Goal: Task Accomplishment & Management: Use online tool/utility

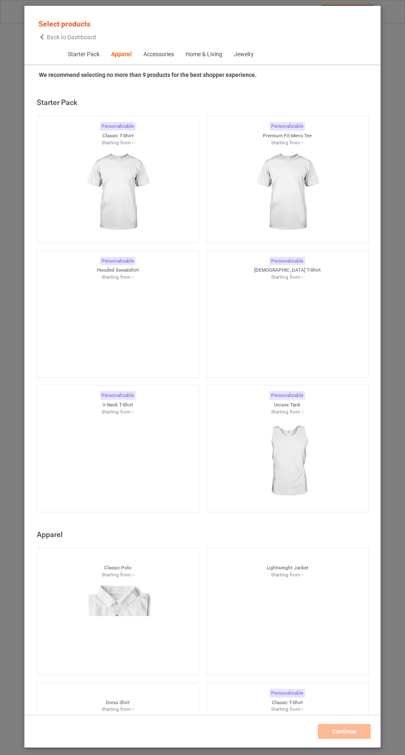
scroll to position [443, 0]
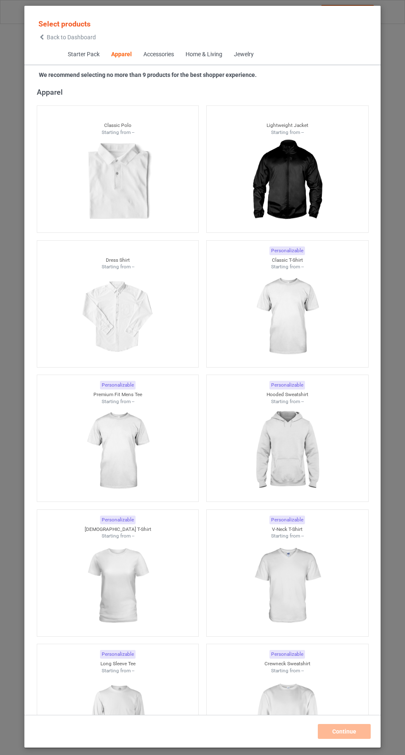
click at [42, 37] on icon at bounding box center [41, 37] width 7 height 6
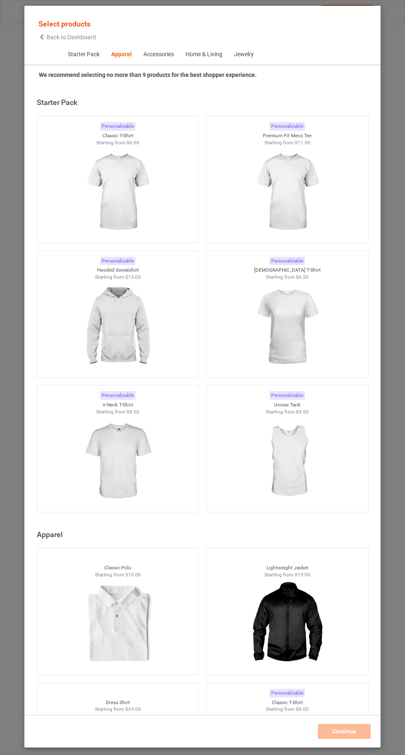
scroll to position [443, 0]
